Goal: Check status

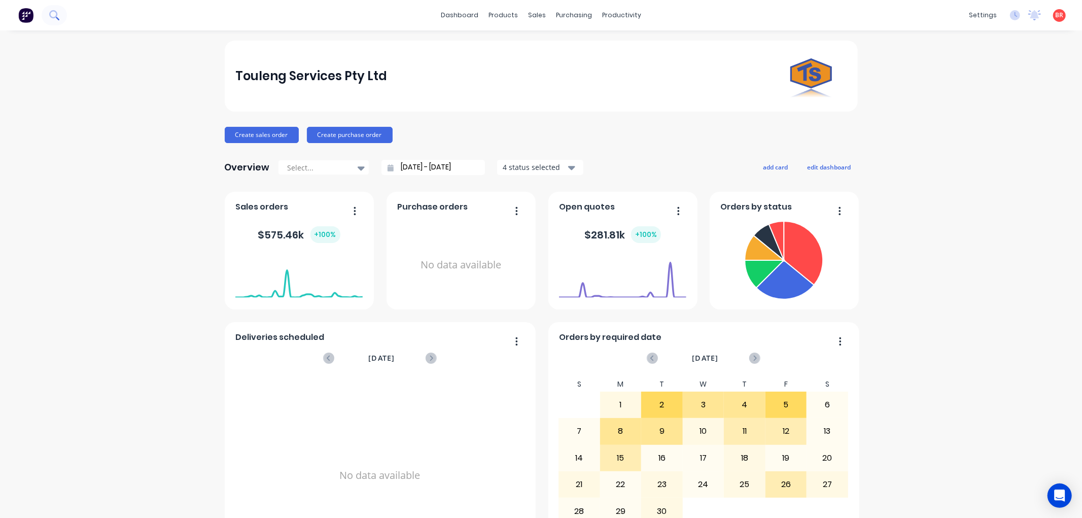
click at [58, 12] on icon at bounding box center [54, 15] width 10 height 10
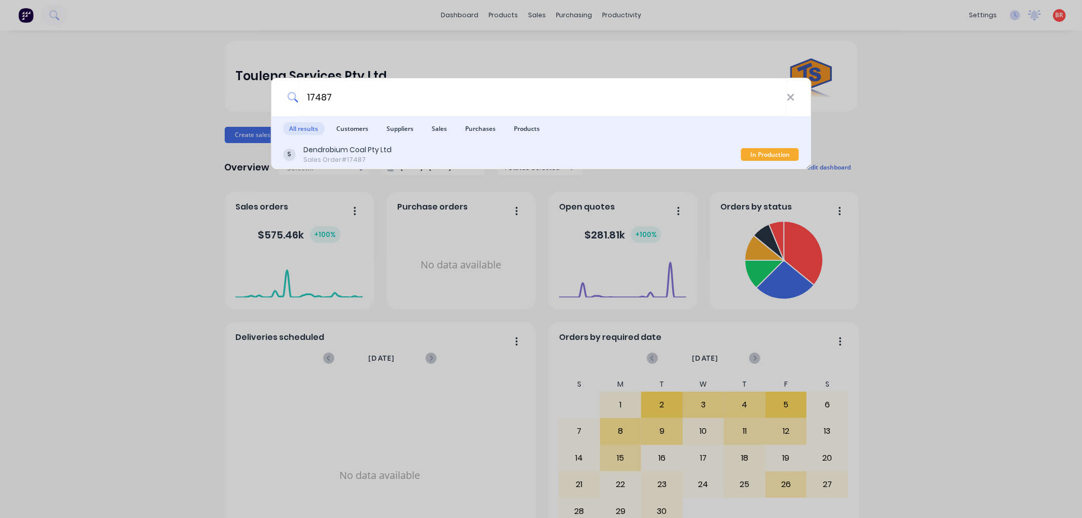
type input "17487"
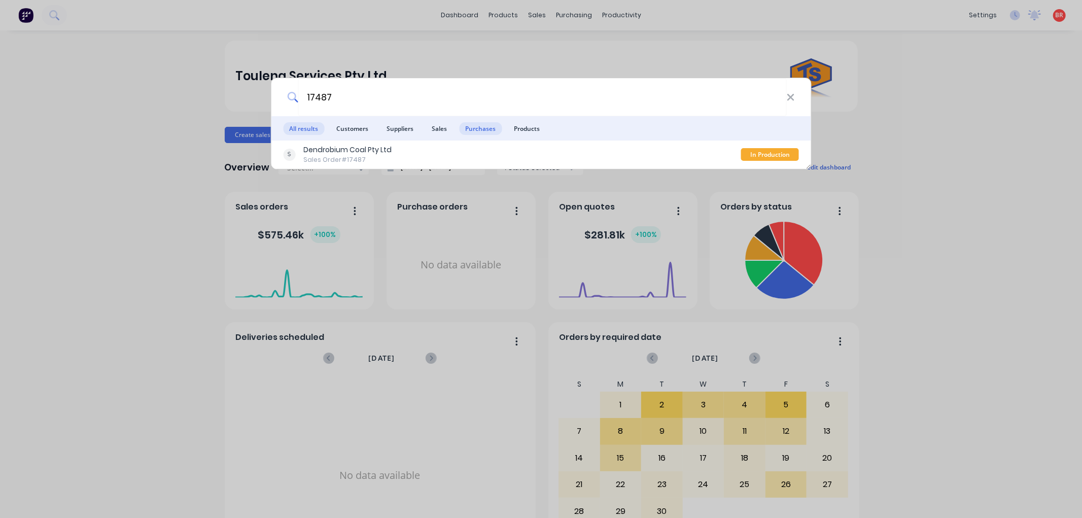
drag, startPoint x: 493, startPoint y: 151, endPoint x: 486, endPoint y: 124, distance: 27.7
click at [490, 137] on div "All results Customers Suppliers Sales Purchases Products Dendrobium Coal Pty Lt…" at bounding box center [541, 142] width 540 height 53
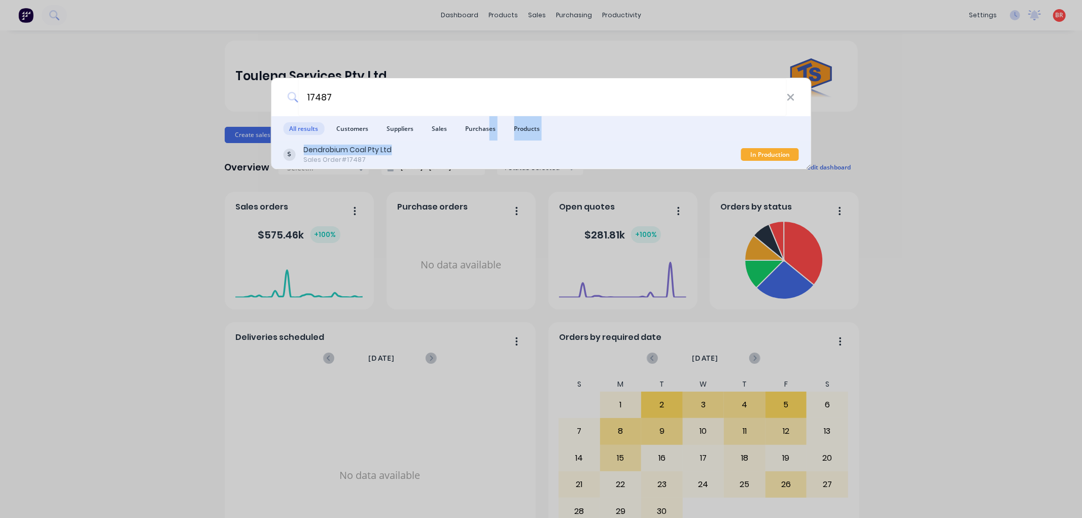
click at [492, 151] on div "Dendrobium Coal Pty Ltd Sales Order #17487" at bounding box center [512, 155] width 458 height 20
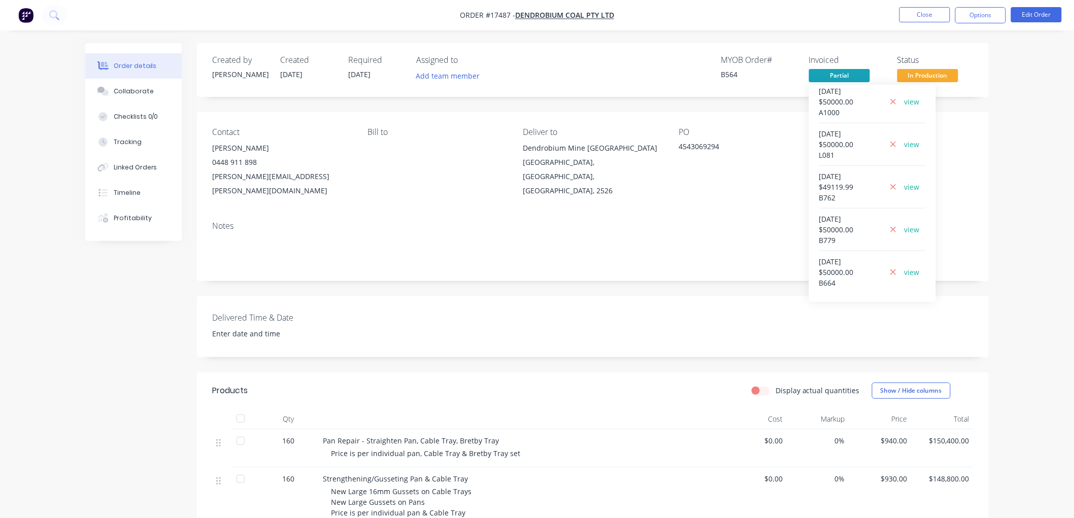
scroll to position [344, 0]
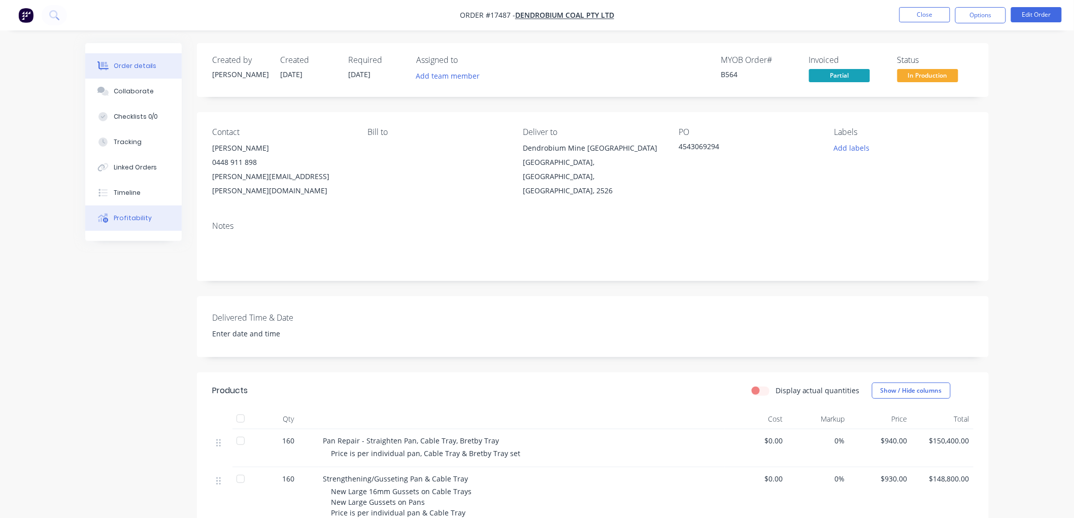
click at [134, 217] on div "Profitability" at bounding box center [133, 218] width 38 height 9
